Goal: Check status: Check status

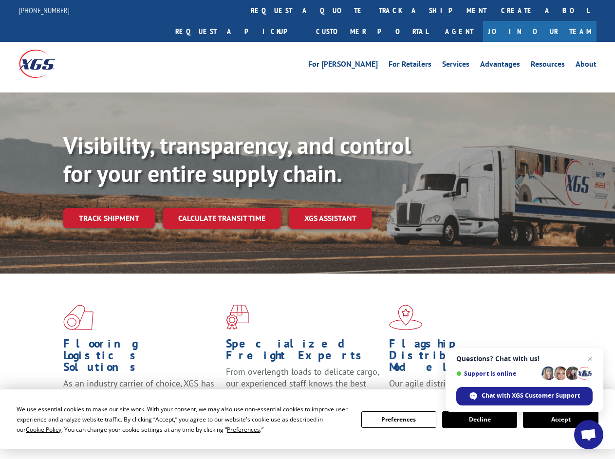
click at [307, 229] on div "Visibility, transparency, and control for your entire supply chain. Track shipm…" at bounding box center [338, 199] width 551 height 136
click at [34, 429] on span "Cookie Policy" at bounding box center [44, 429] width 36 height 8
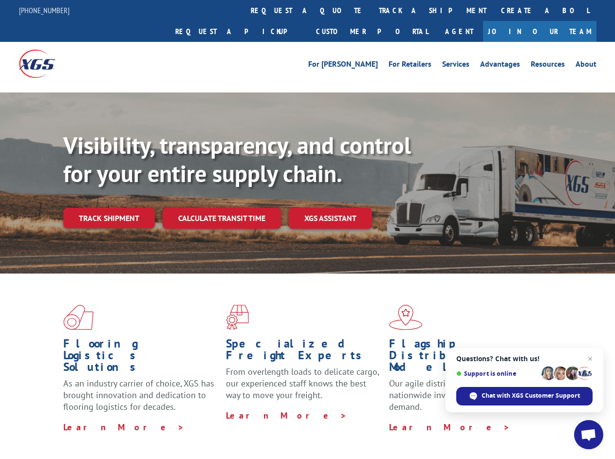
click at [234, 429] on div "Flooring Logistics Solutions As an industry carrier of choice, XGS has brought …" at bounding box center [307, 372] width 615 height 196
click at [399, 420] on div "Flooring Logistics Solutions As an industry carrier of choice, XGS has brought …" at bounding box center [307, 369] width 615 height 190
click at [479, 420] on div "Flooring Logistics Solutions As an industry carrier of choice, XGS has brought …" at bounding box center [307, 369] width 615 height 190
click at [560, 420] on div "Flooring Logistics Solutions As an industry carrier of choice, XGS has brought …" at bounding box center [307, 369] width 615 height 190
click at [307, 229] on div "Visibility, transparency, and control for your entire supply chain. Track shipm…" at bounding box center [338, 199] width 551 height 136
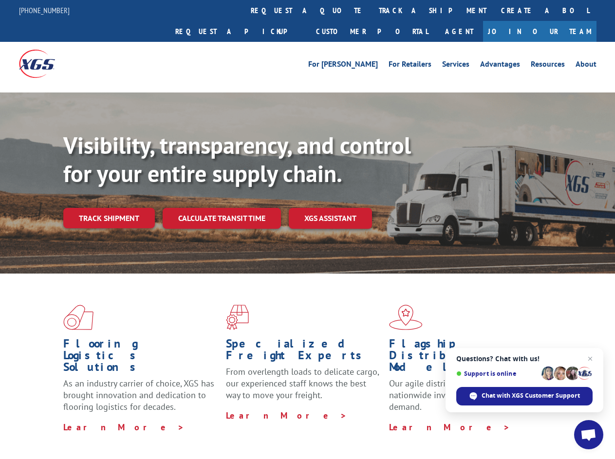
click at [371, 10] on link "track a shipment" at bounding box center [432, 10] width 122 height 21
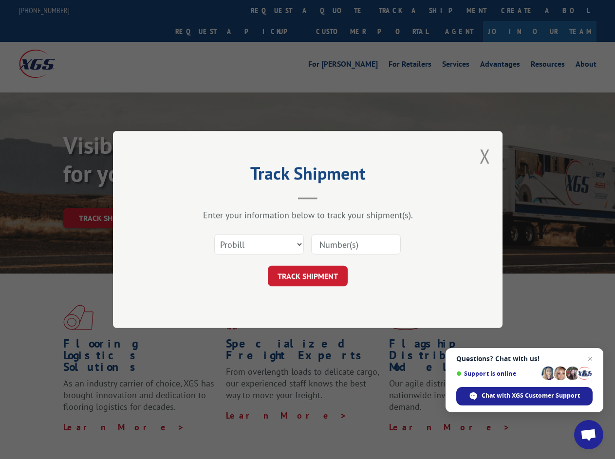
click at [340, 10] on div "Track Shipment Enter your information below to track your shipment(s). Select c…" at bounding box center [307, 229] width 615 height 459
click at [401, 10] on div "Track Shipment Enter your information below to track your shipment(s). Select c…" at bounding box center [307, 229] width 615 height 459
